Goal: Transaction & Acquisition: Purchase product/service

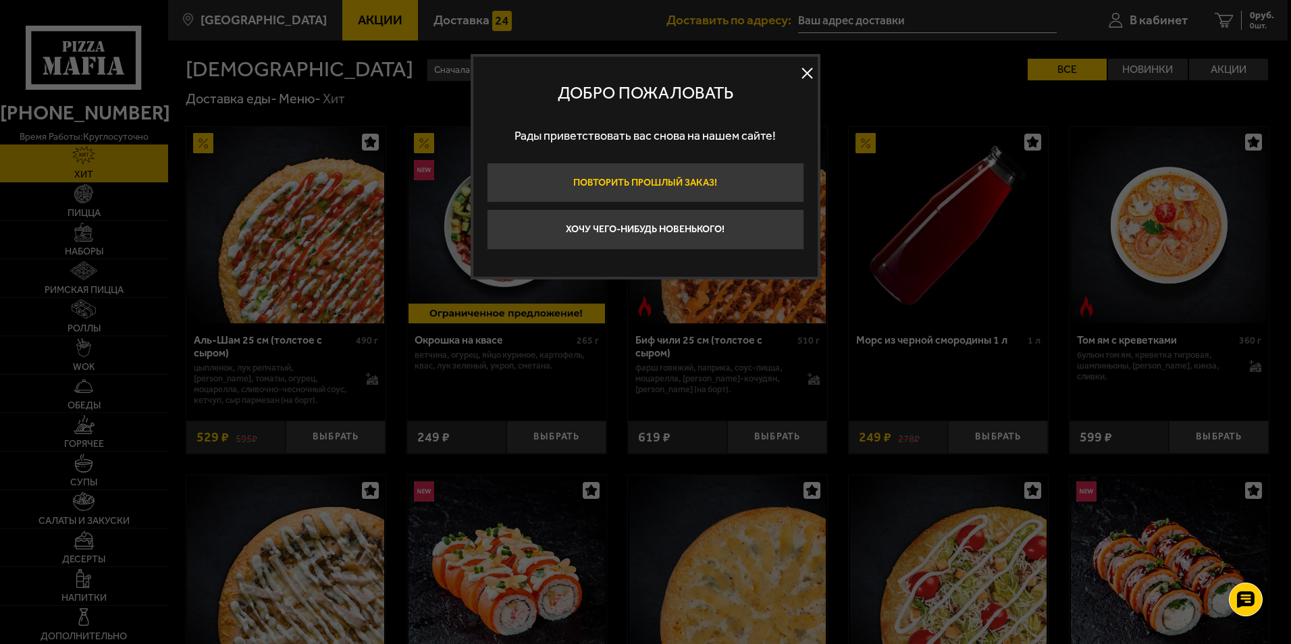
click at [621, 184] on button "Повторить прошлый заказ!" at bounding box center [645, 183] width 317 height 41
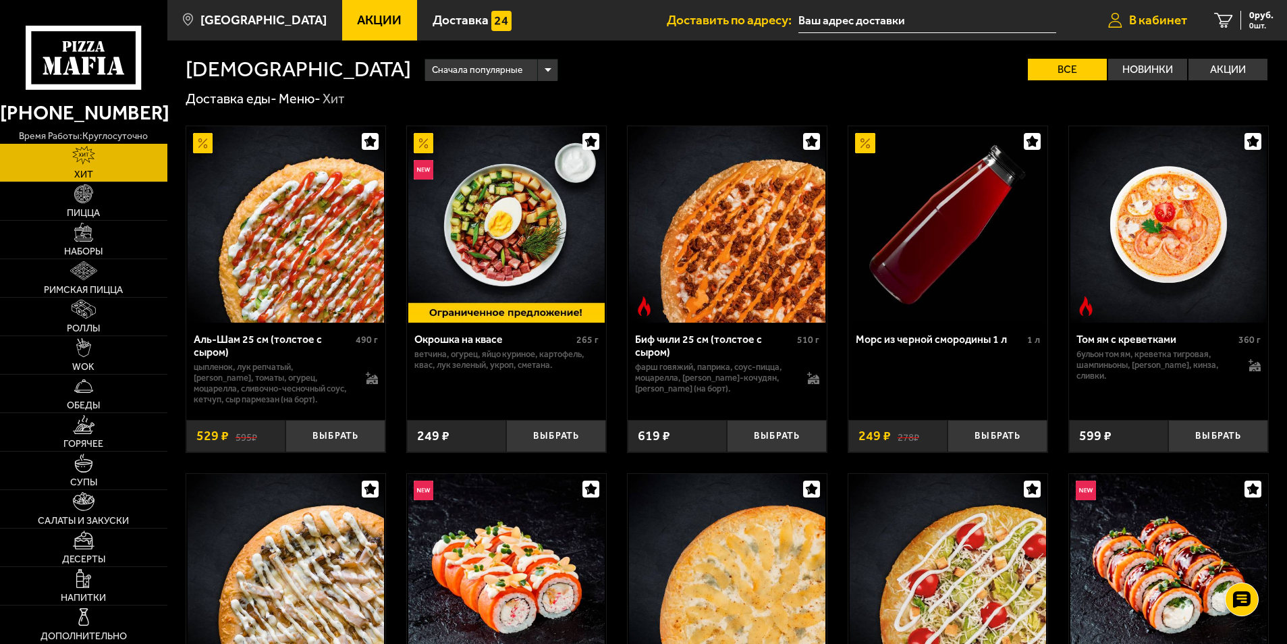
click at [1172, 18] on span "В кабинет" at bounding box center [1159, 20] width 58 height 13
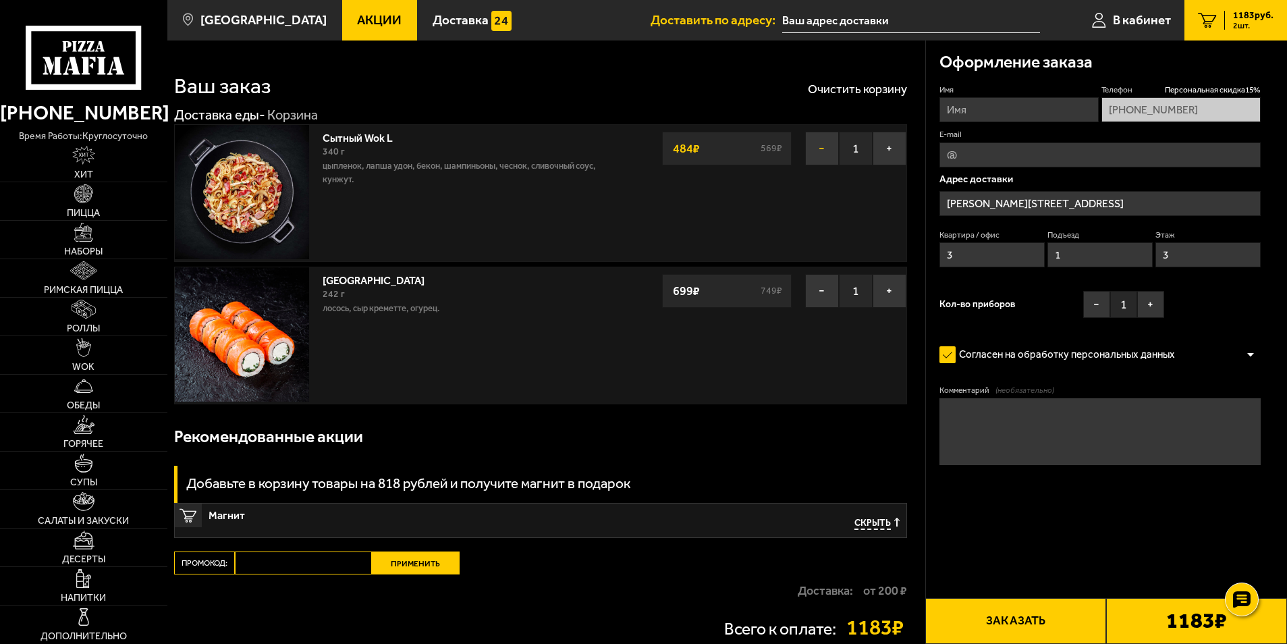
click at [820, 149] on button "−" at bounding box center [822, 149] width 34 height 34
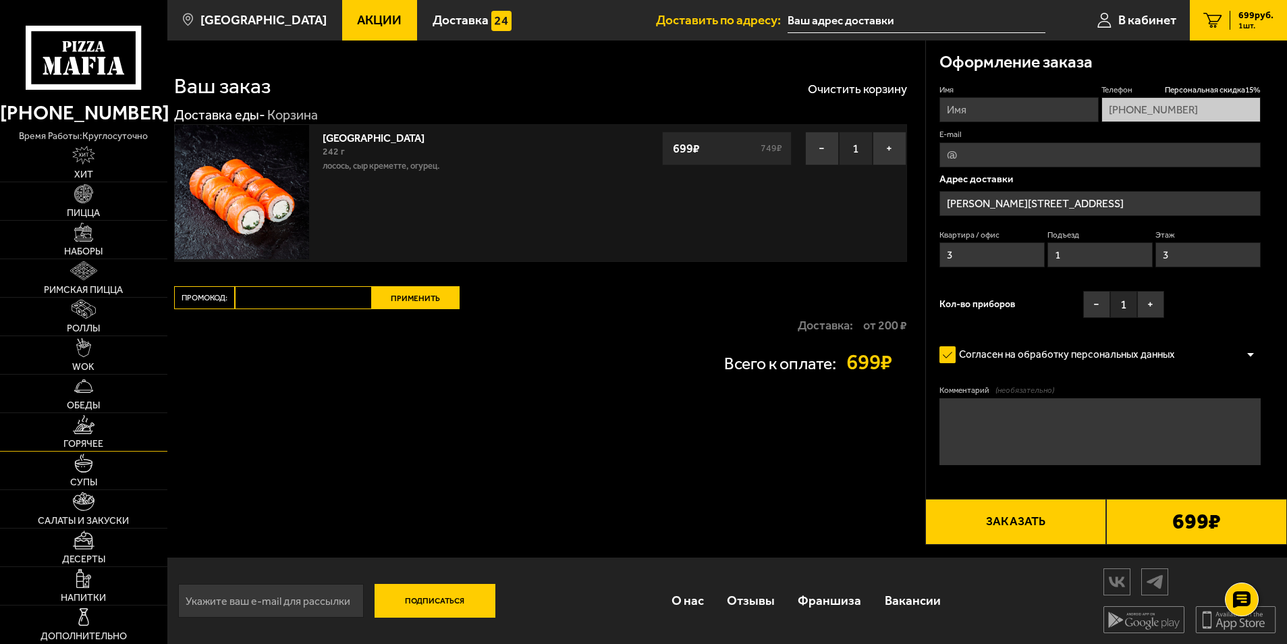
click at [102, 427] on link "Горячее" at bounding box center [83, 432] width 167 height 38
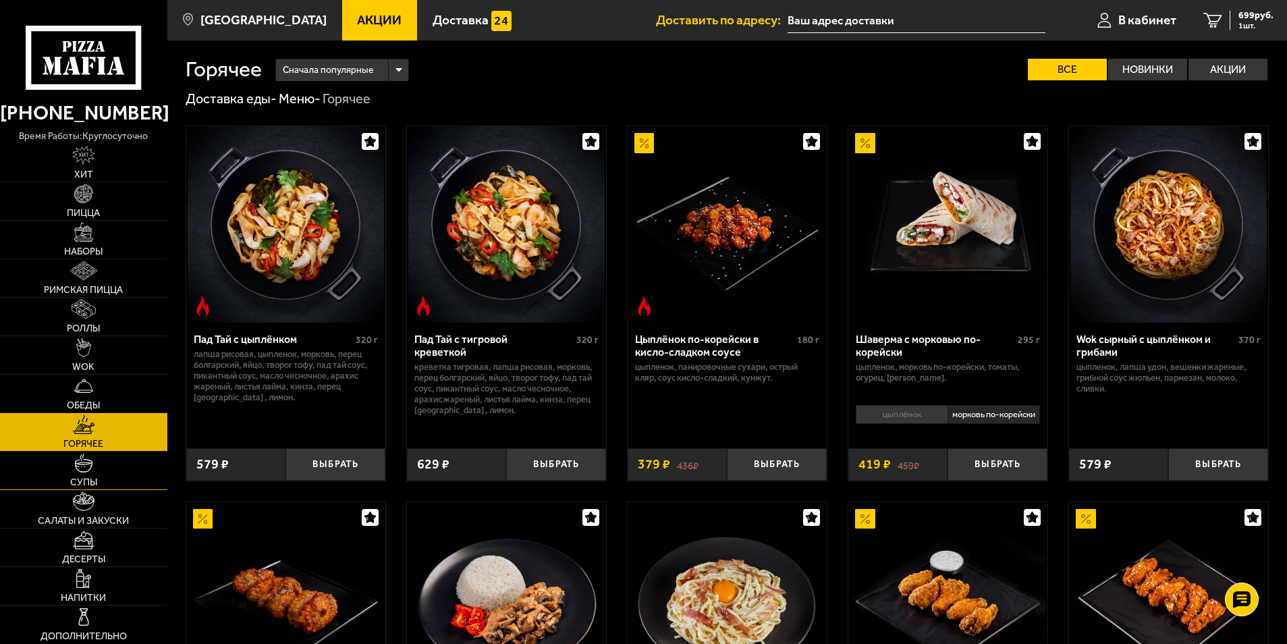
click at [110, 463] on link "Супы" at bounding box center [83, 471] width 167 height 38
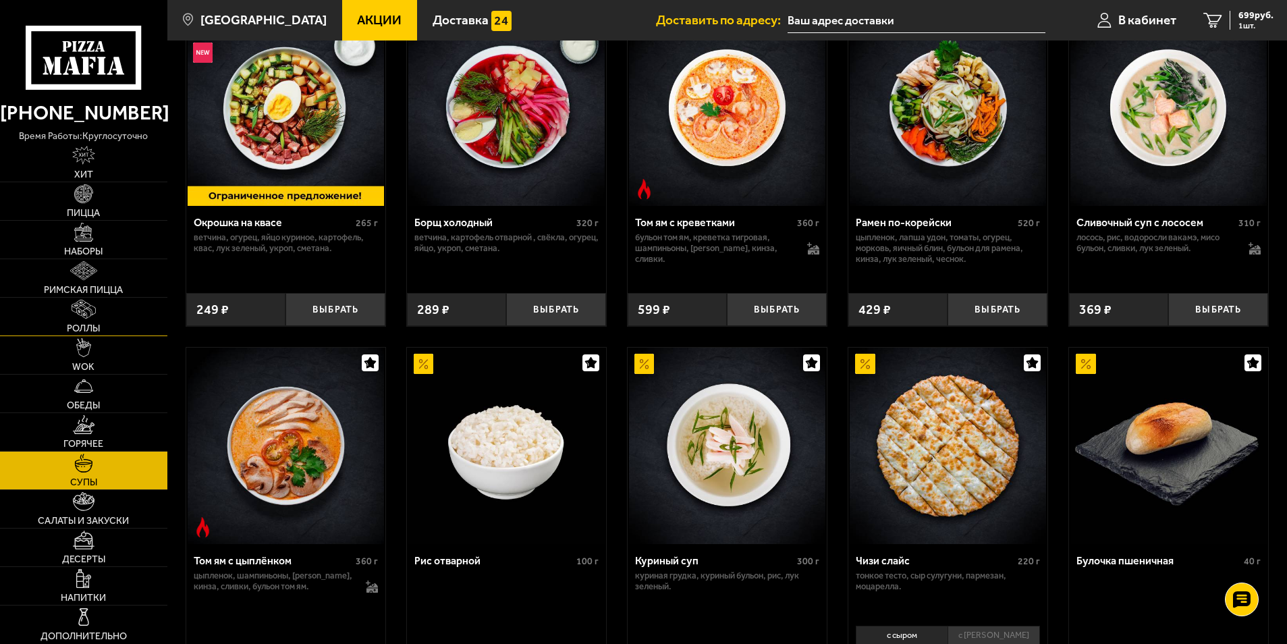
scroll to position [270, 0]
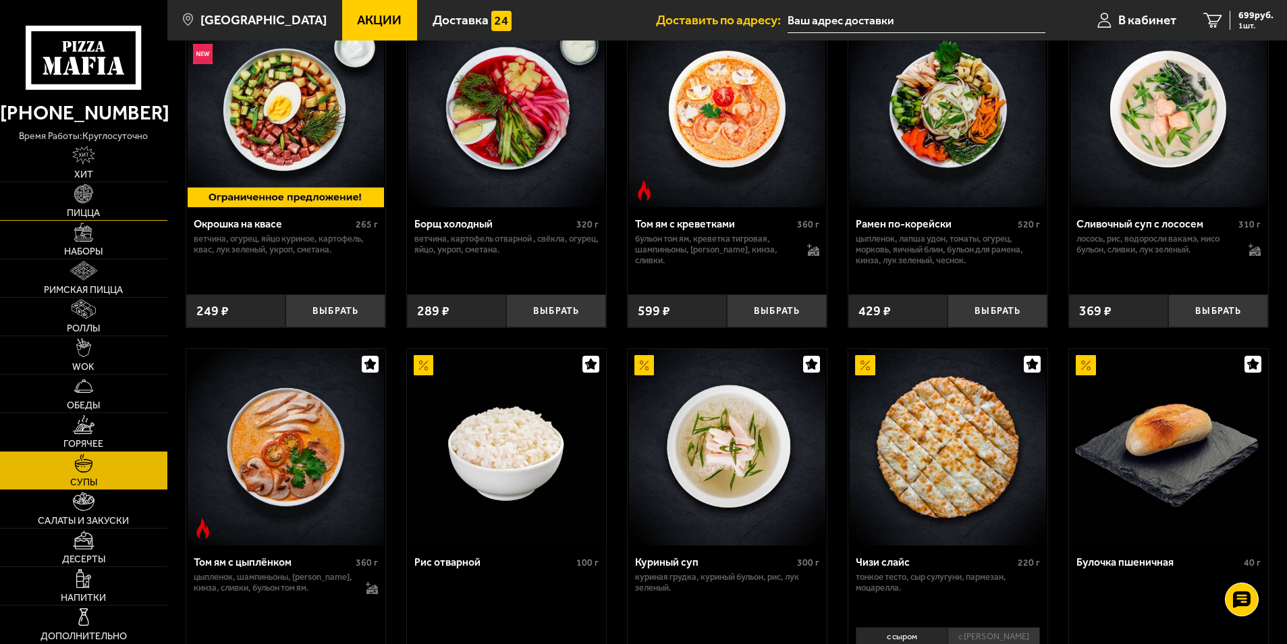
click at [115, 209] on link "Пицца" at bounding box center [83, 201] width 167 height 38
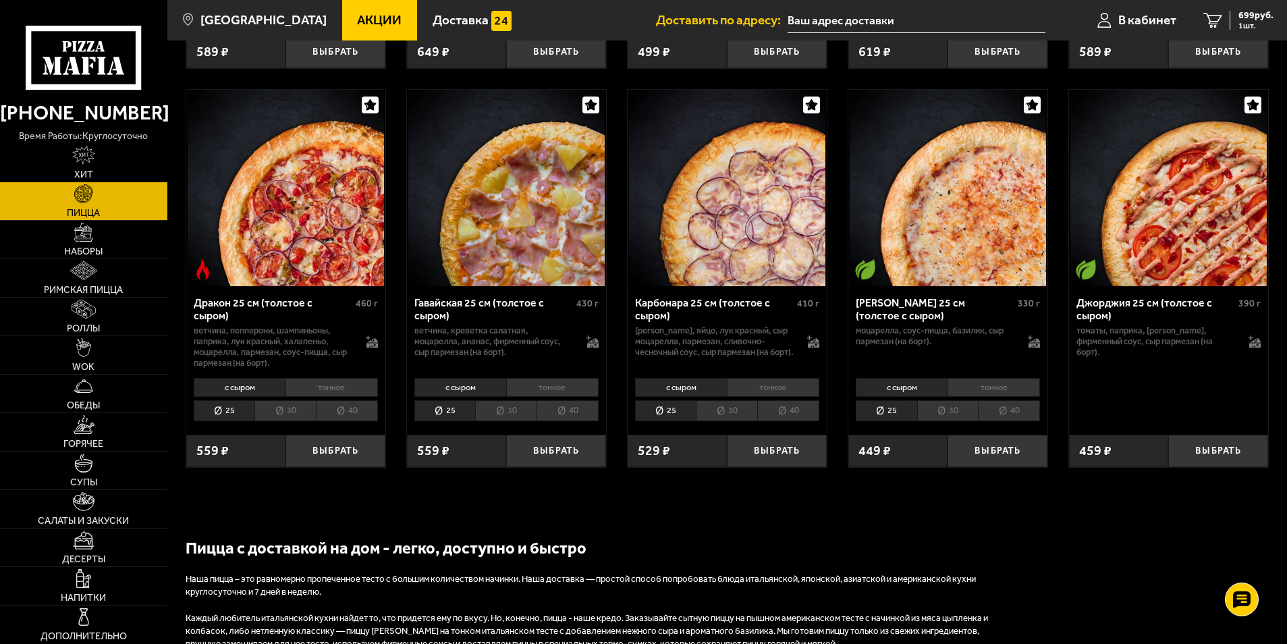
scroll to position [2093, 0]
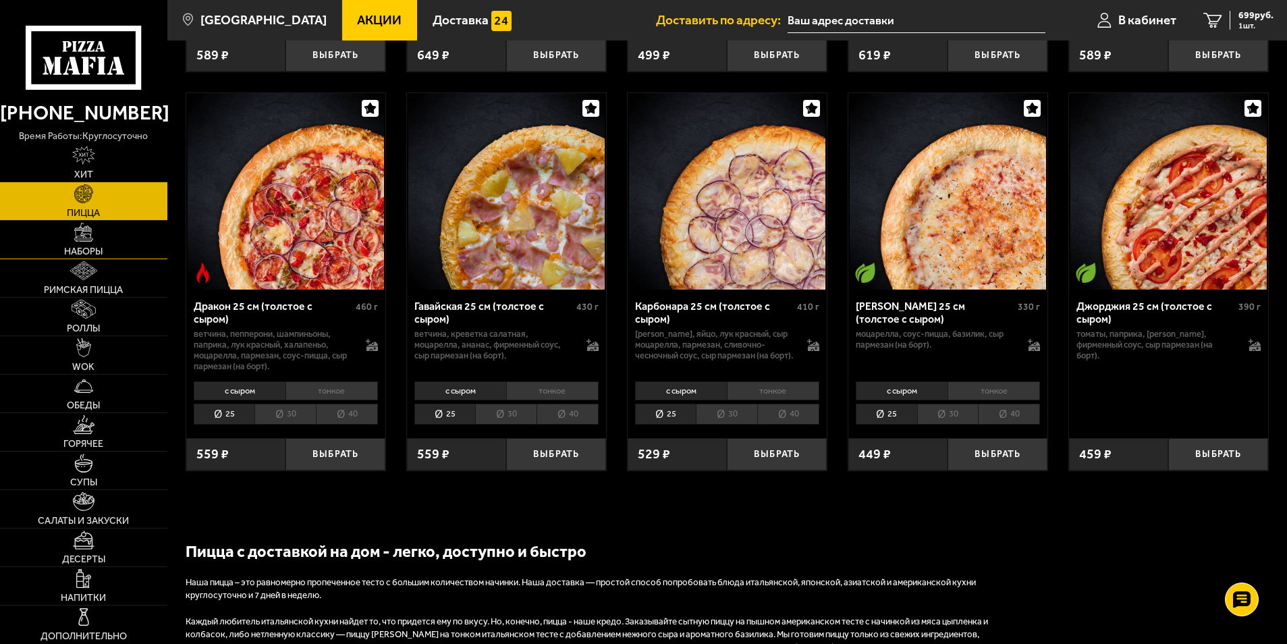
click at [77, 240] on img at bounding box center [83, 232] width 19 height 19
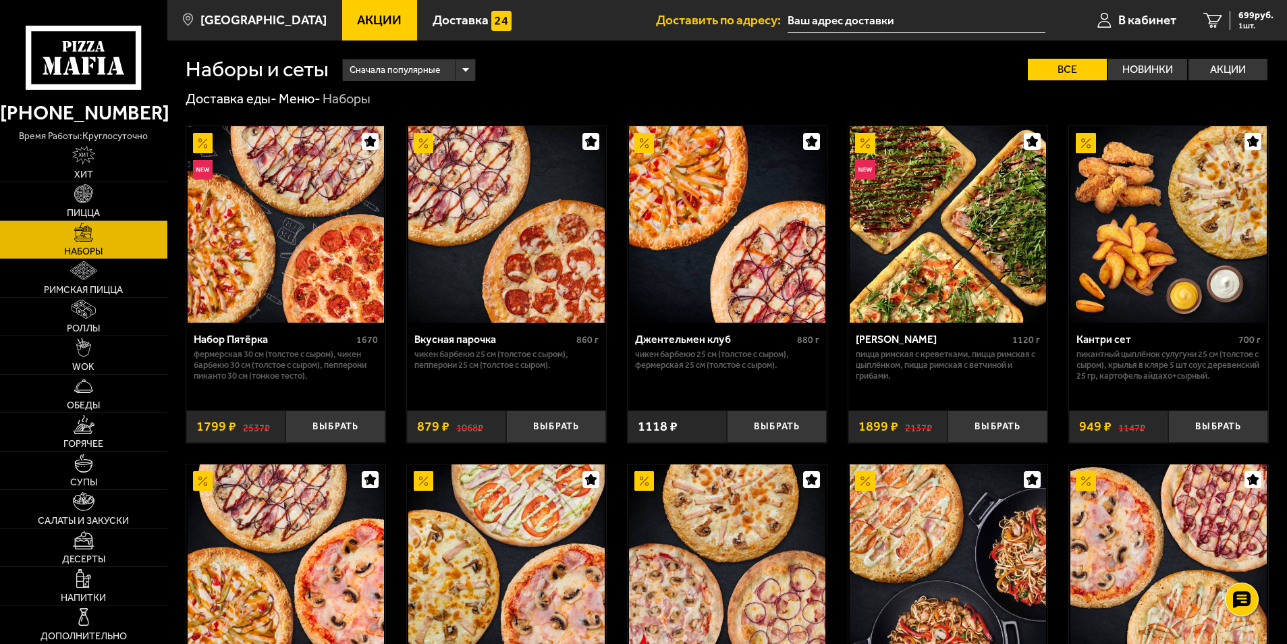
scroll to position [338, 0]
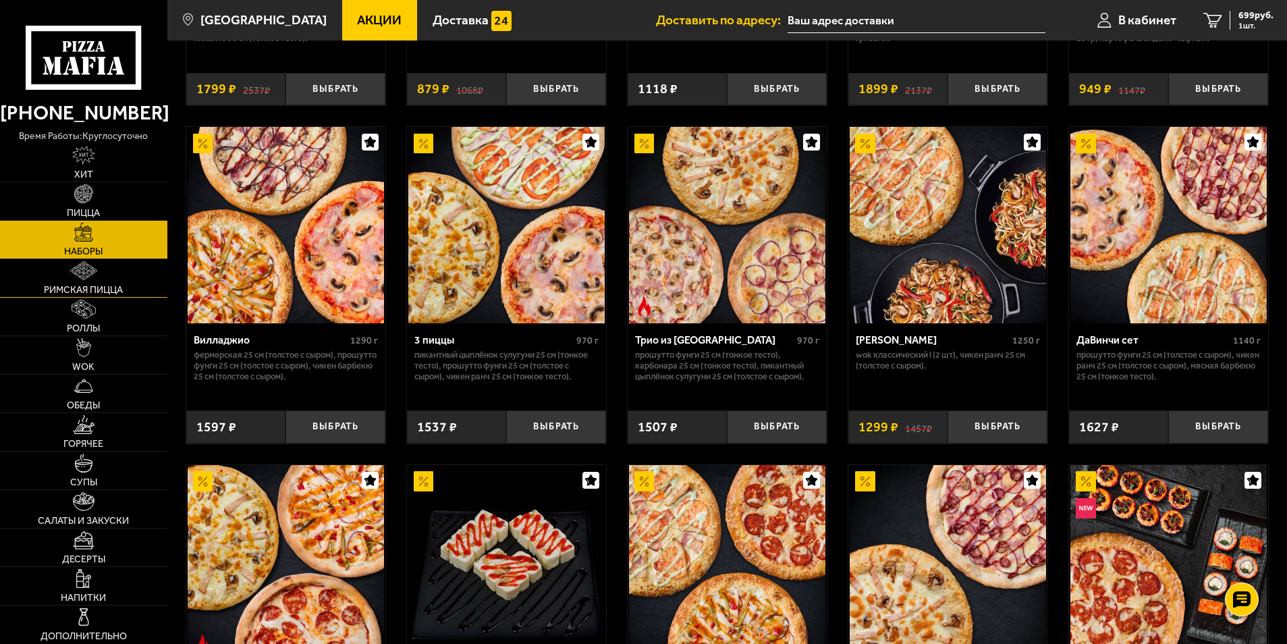
click at [110, 292] on span "Римская пицца" at bounding box center [83, 290] width 79 height 9
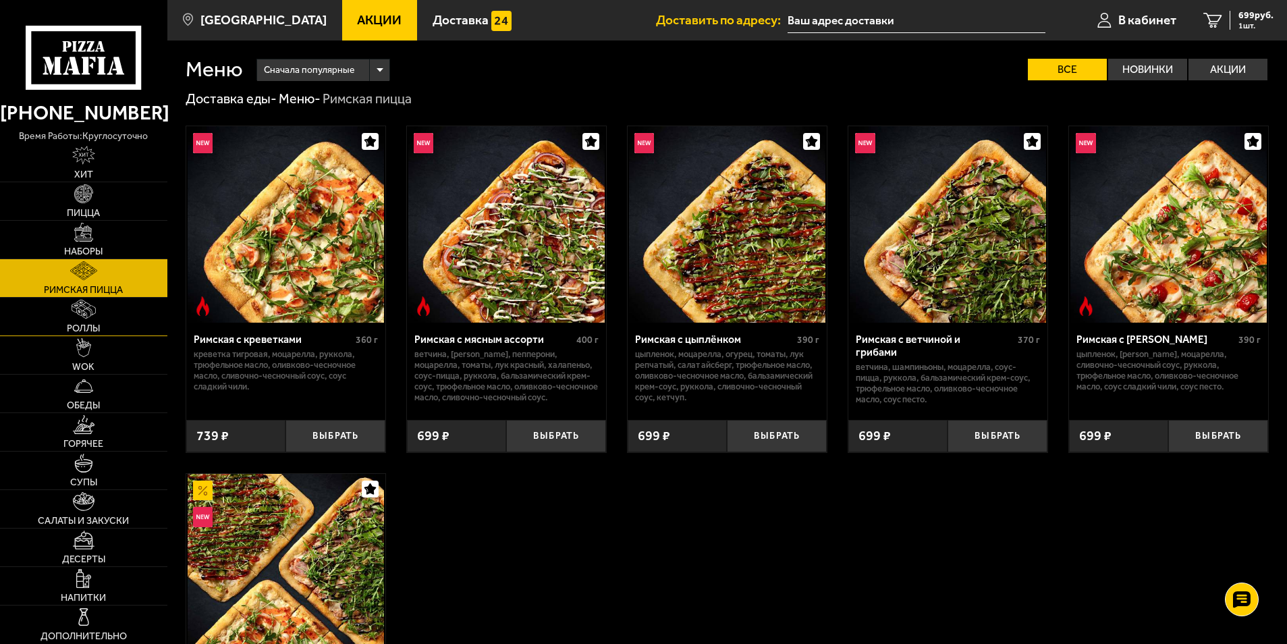
click at [132, 327] on link "Роллы" at bounding box center [83, 317] width 167 height 38
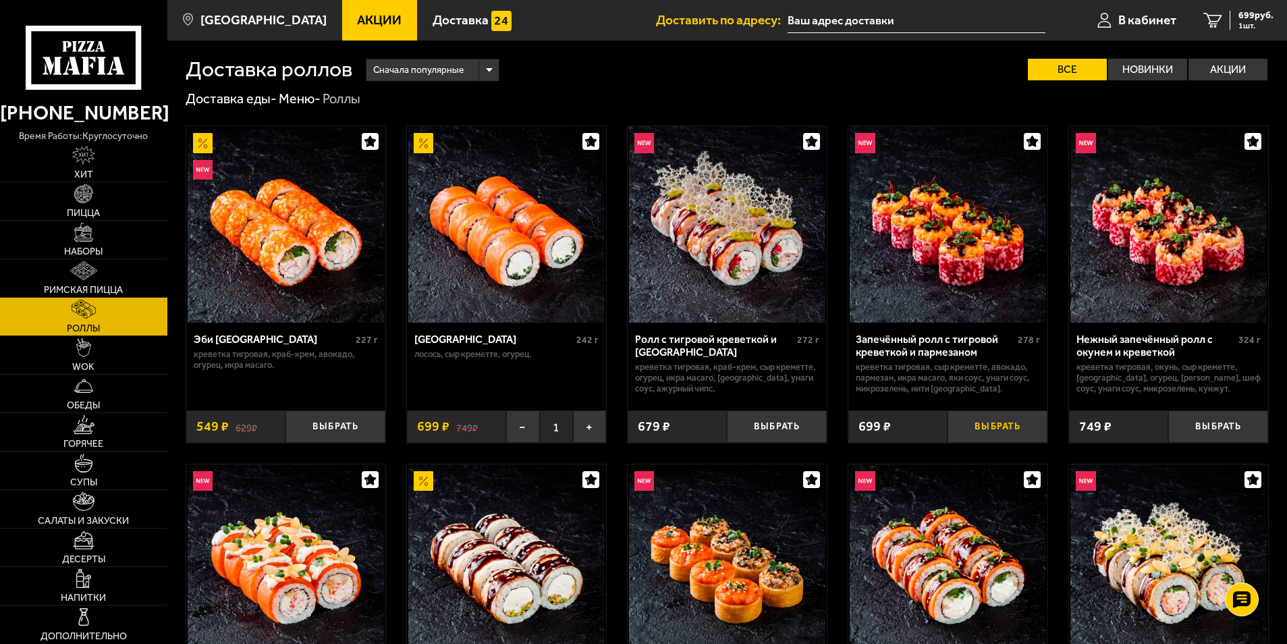
click at [1010, 423] on button "Выбрать" at bounding box center [998, 426] width 100 height 33
click at [1263, 23] on span "2 шт." at bounding box center [1253, 26] width 41 height 8
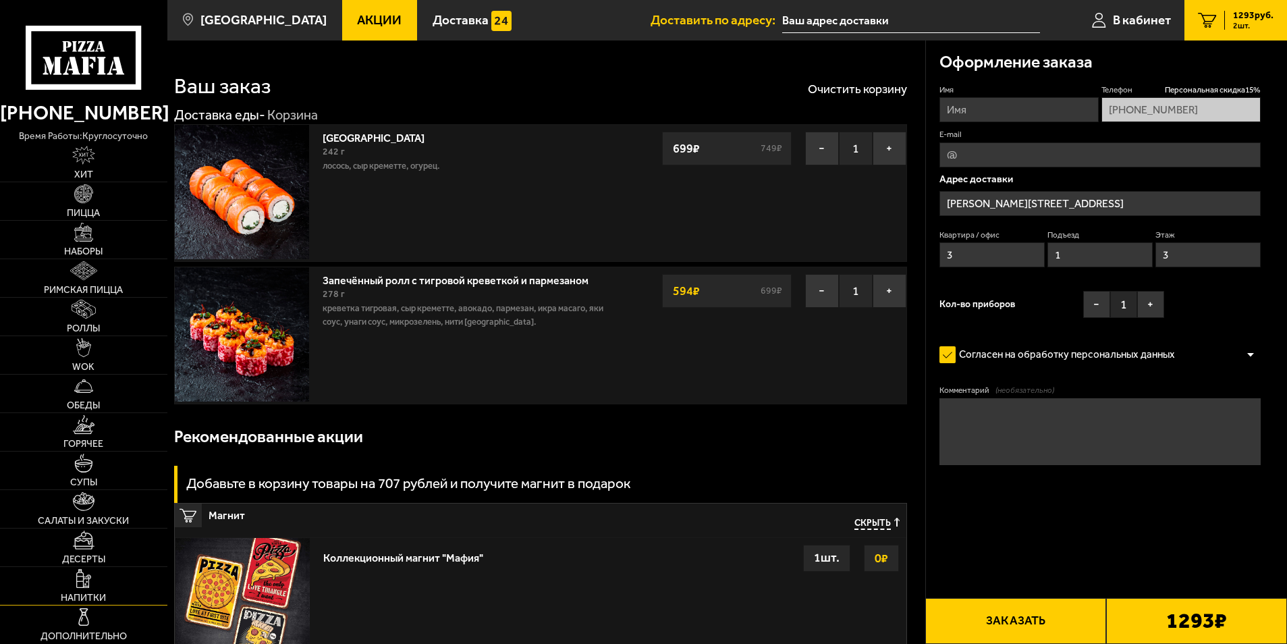
click at [94, 594] on span "Напитки" at bounding box center [83, 597] width 45 height 9
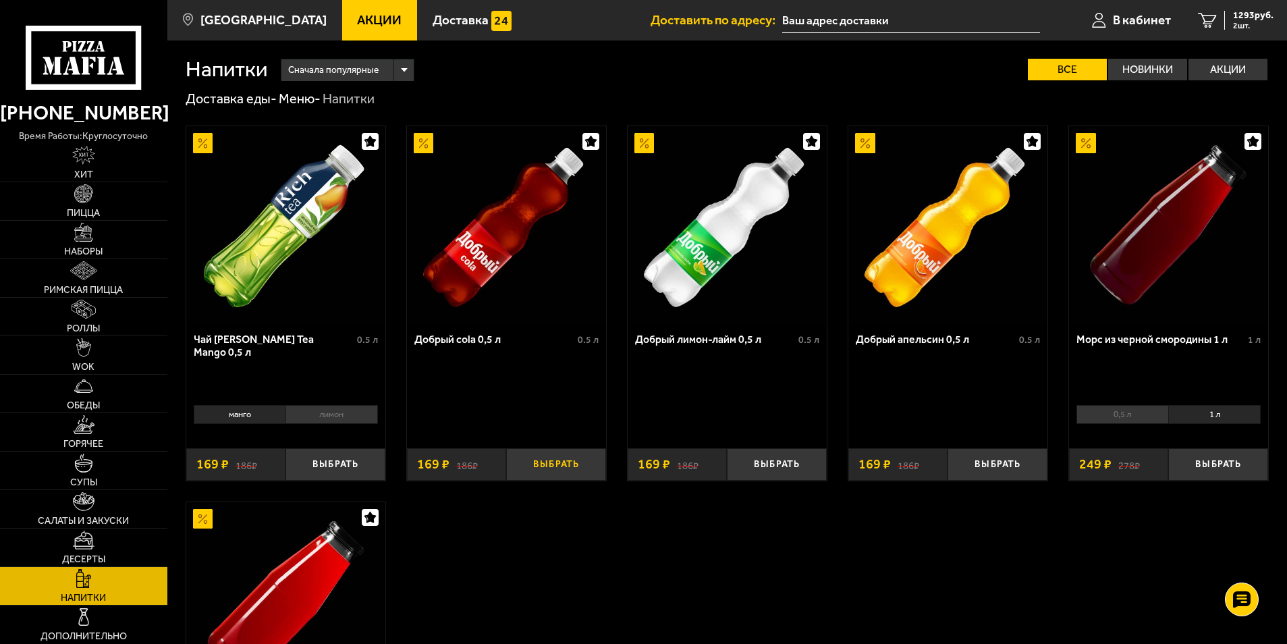
click at [566, 467] on button "Выбрать" at bounding box center [556, 464] width 100 height 33
click at [1259, 32] on link "3 1462 руб. 3 шт." at bounding box center [1236, 20] width 103 height 41
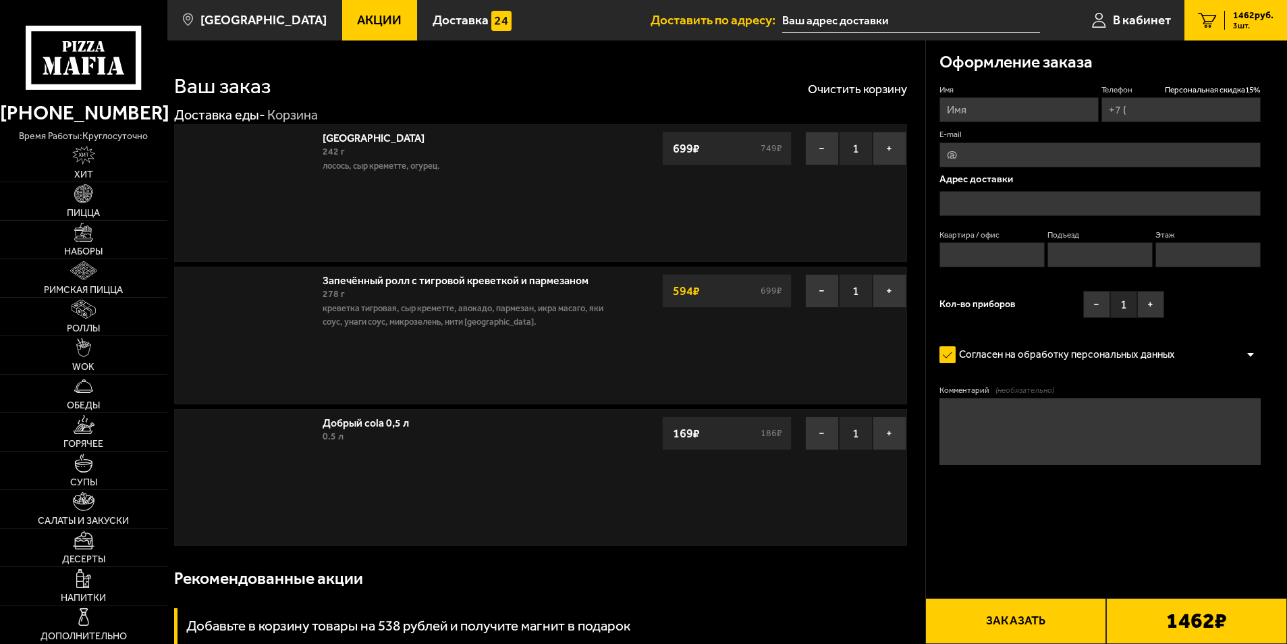
type input "[PHONE_NUMBER]"
type input "[PERSON_NAME][STREET_ADDRESS]"
type input "3"
type input "1"
type input "3"
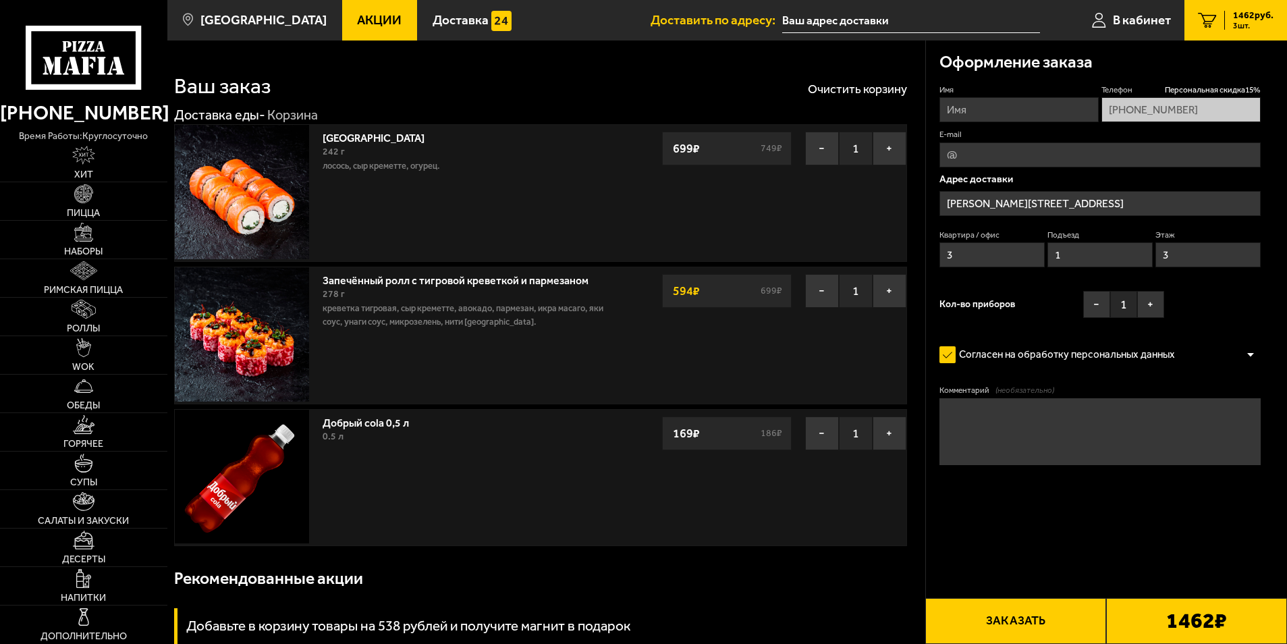
click at [1008, 621] on button "Заказать" at bounding box center [1016, 621] width 181 height 46
click at [967, 111] on input "Имя" at bounding box center [1019, 109] width 159 height 25
type input "[PERSON_NAME]"
type input "[EMAIL_ADDRESS][DOMAIN_NAME]"
click at [1082, 259] on input "1" at bounding box center [1101, 254] width 106 height 25
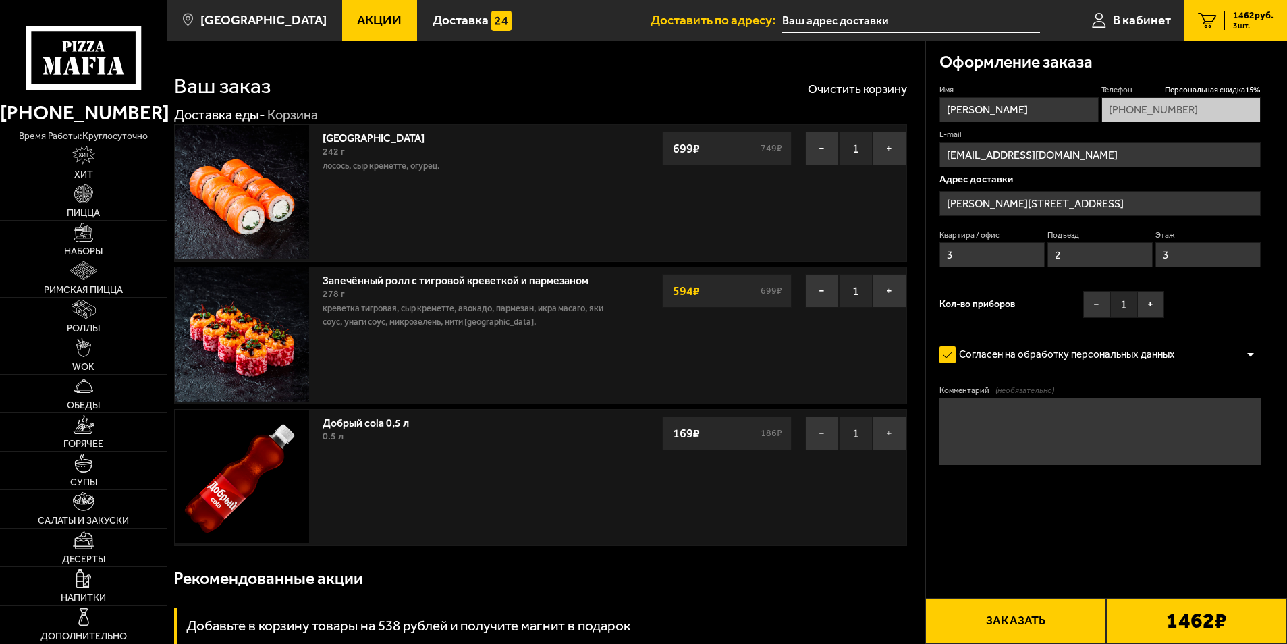
type input "2"
click at [1011, 621] on button "Заказать" at bounding box center [1016, 621] width 181 height 46
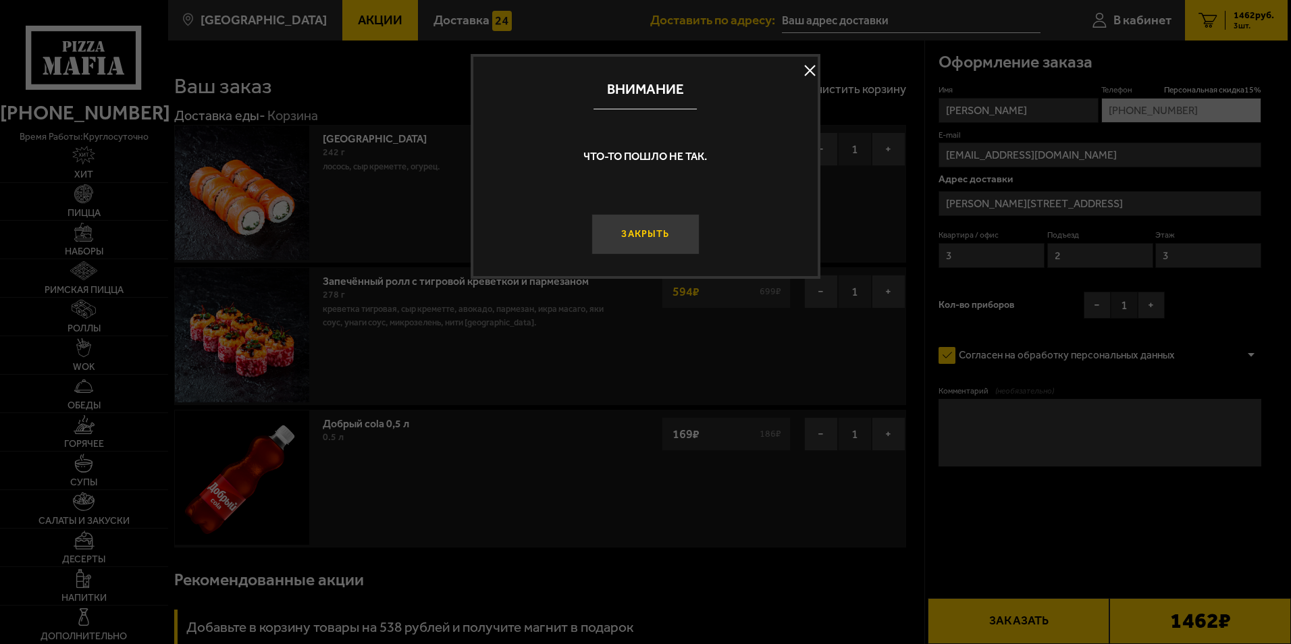
click at [656, 229] on button "Закрыть" at bounding box center [644, 234] width 107 height 41
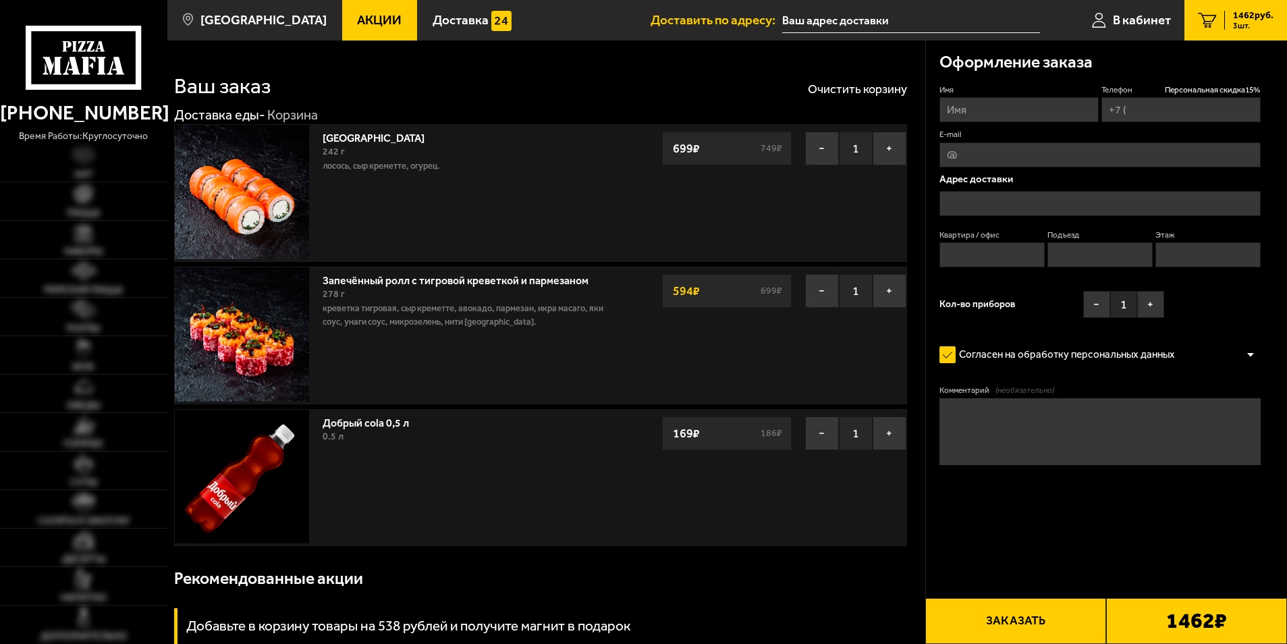
type input "[PHONE_NUMBER]"
type input "[PERSON_NAME][STREET_ADDRESS]"
type input "3"
type input "1"
type input "3"
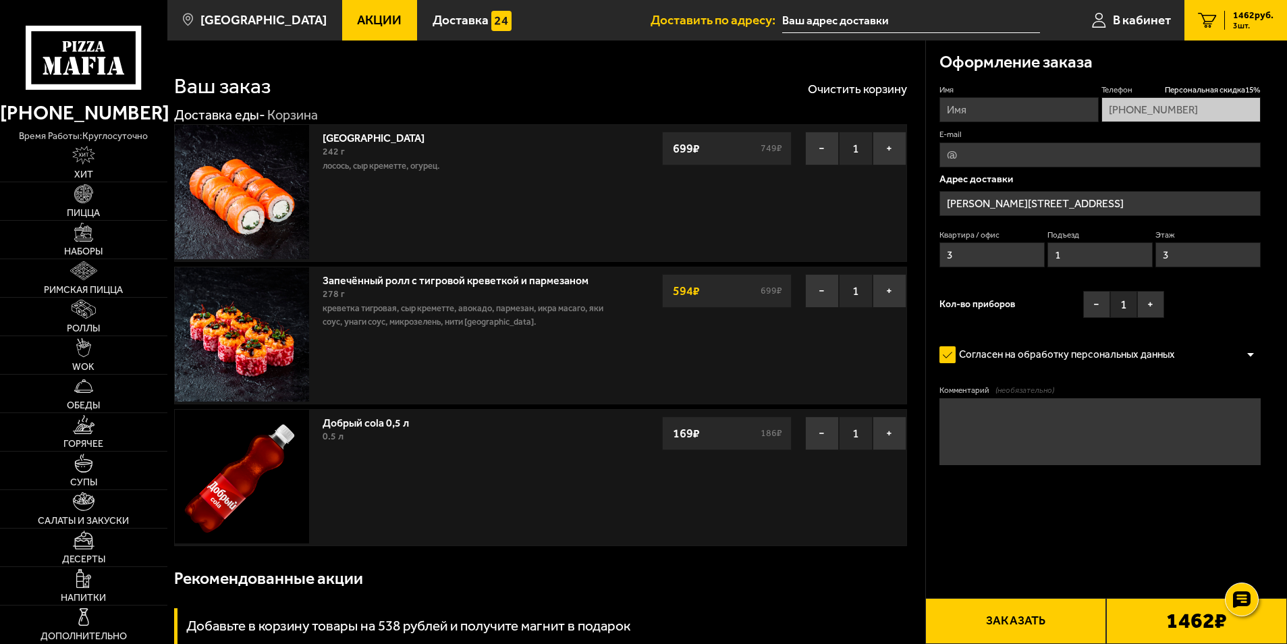
click at [1037, 96] on fieldset "Имя" at bounding box center [1019, 103] width 159 height 38
click at [1038, 125] on div "Имя Телефон Персональная скидка 15 % [PHONE_NUMBER] E-mail Адрес доставки [PERS…" at bounding box center [1101, 204] width 322 height 240
drag, startPoint x: 1038, startPoint y: 125, endPoint x: 1025, endPoint y: 107, distance: 22.1
click at [1025, 106] on input "Имя" at bounding box center [1019, 109] width 159 height 25
type input "[PERSON_NAME]"
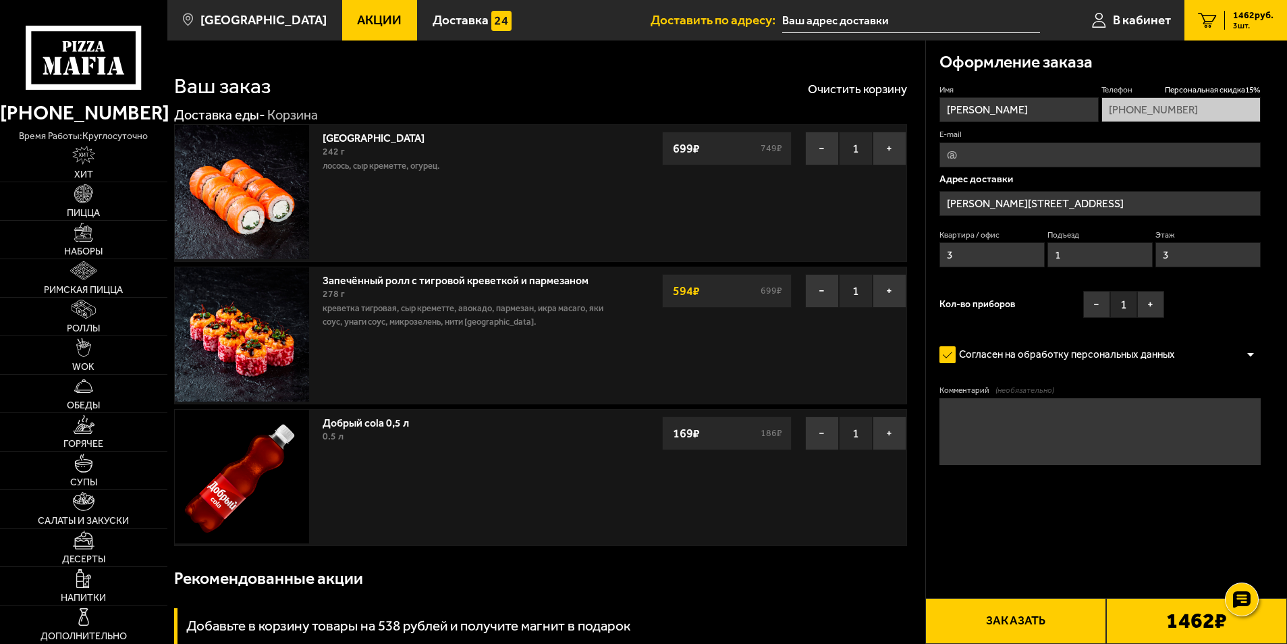
type input "[EMAIL_ADDRESS][DOMAIN_NAME]"
click at [1061, 616] on button "Заказать" at bounding box center [1016, 621] width 181 height 46
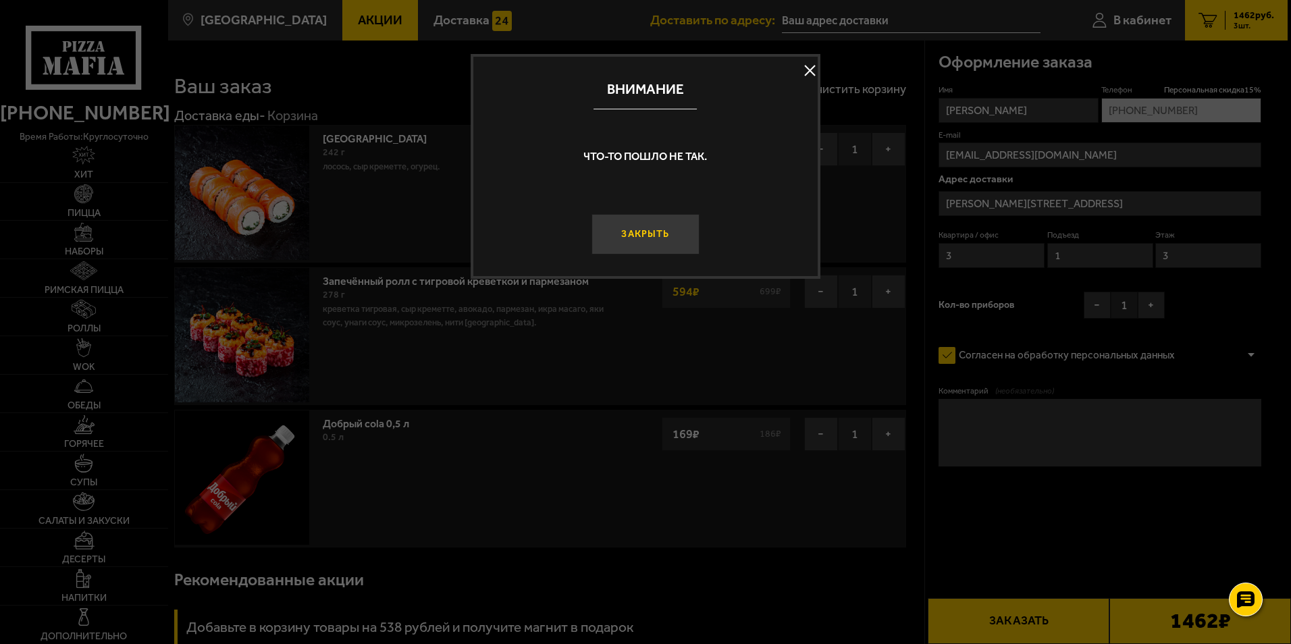
click at [632, 234] on button "Закрыть" at bounding box center [644, 234] width 107 height 41
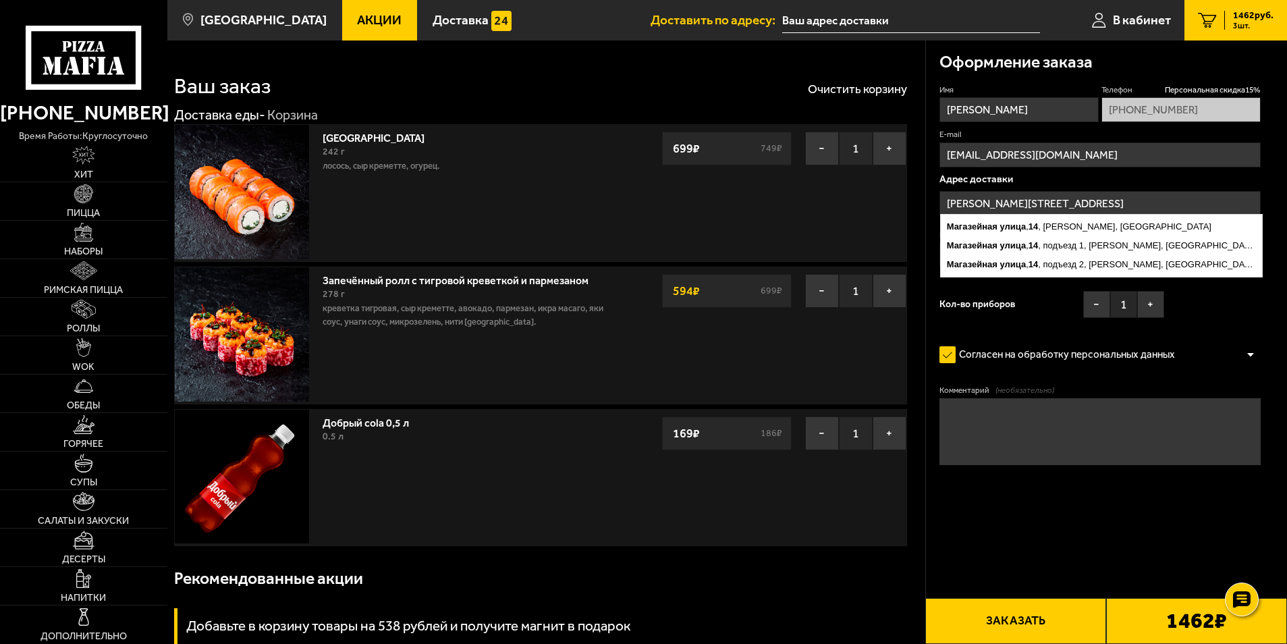
click at [1167, 201] on input "[PERSON_NAME][STREET_ADDRESS]" at bounding box center [1101, 203] width 322 height 25
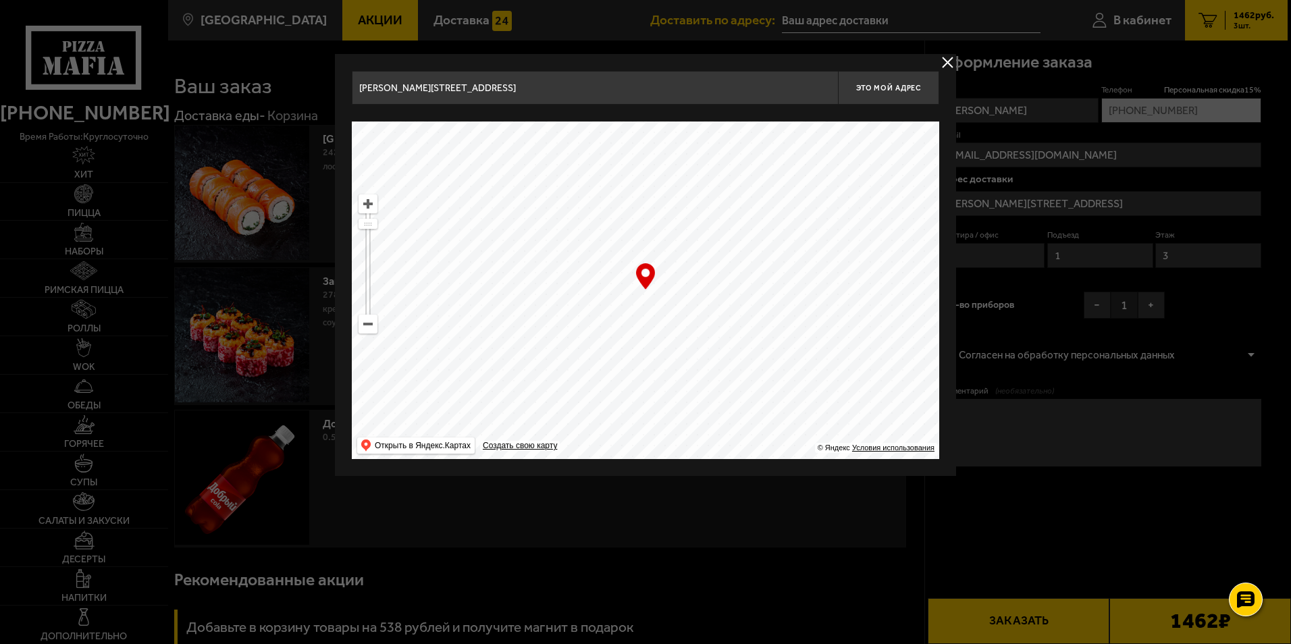
click at [1055, 255] on div at bounding box center [645, 322] width 1291 height 644
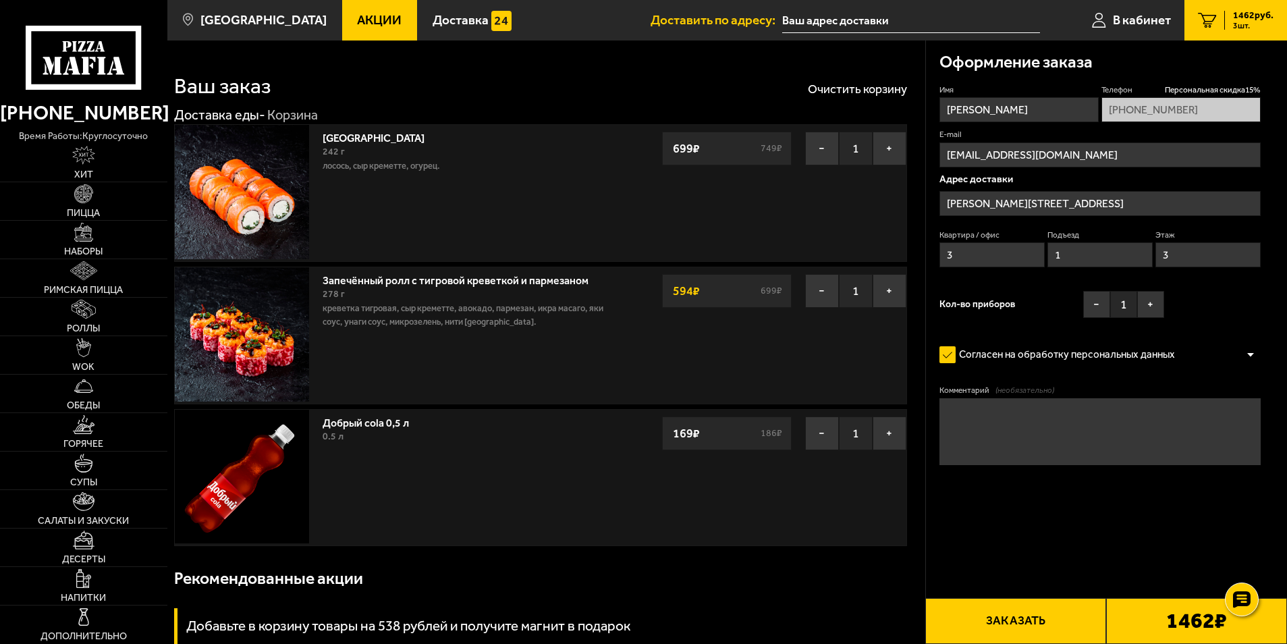
click at [1095, 255] on input "1" at bounding box center [1101, 254] width 106 height 25
click at [1050, 612] on button "Заказать" at bounding box center [1016, 621] width 181 height 46
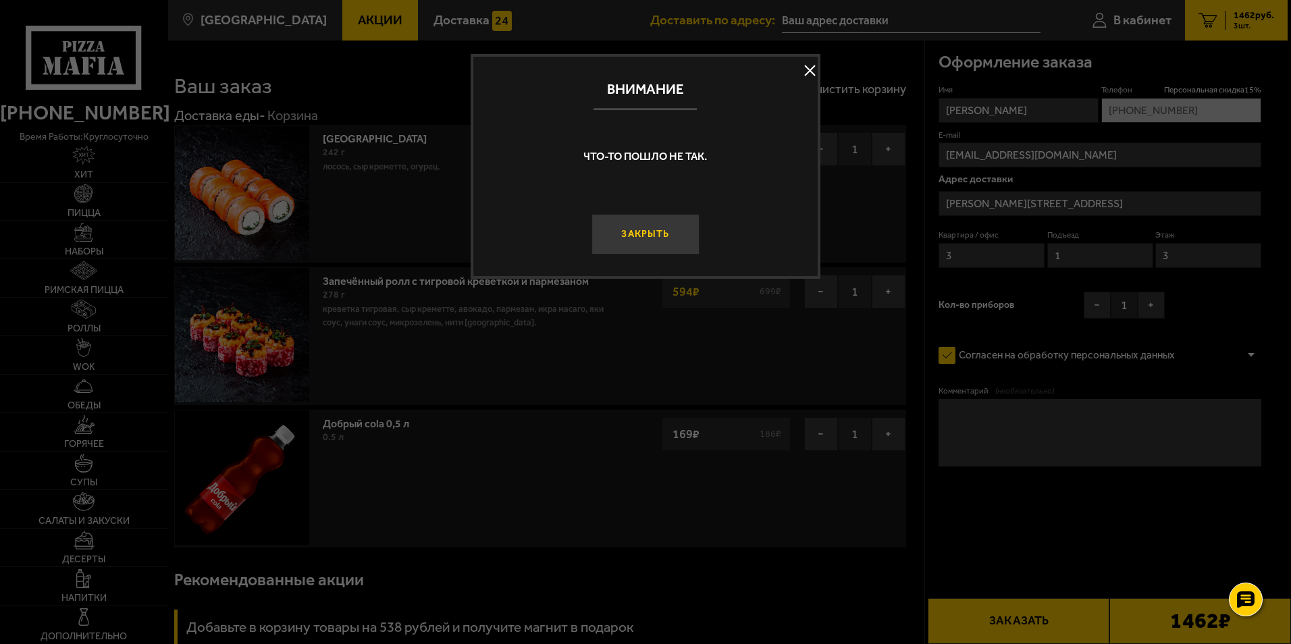
click at [654, 214] on button "Закрыть" at bounding box center [644, 234] width 107 height 41
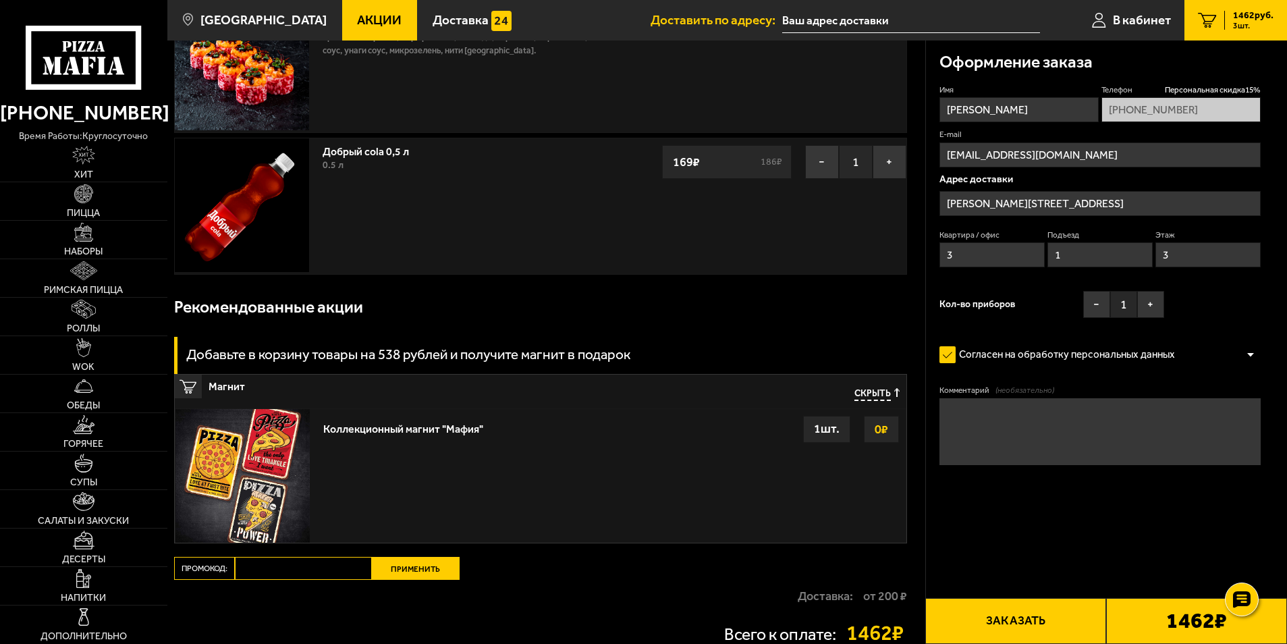
scroll to position [270, 0]
